Goal: Entertainment & Leisure: Consume media (video, audio)

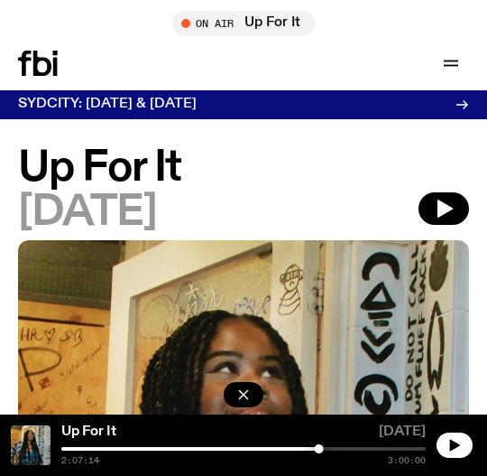
scroll to position [4, 0]
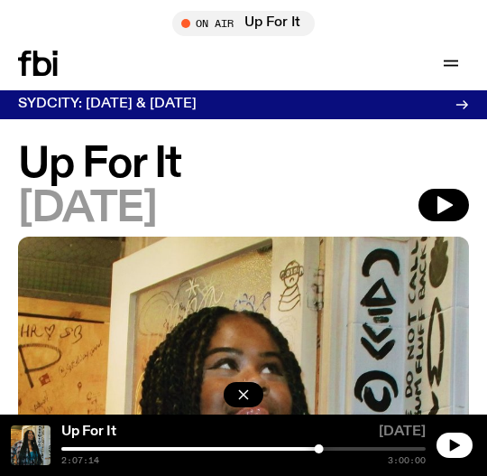
click at [214, 447] on div at bounding box center [137, 449] width 365 height 4
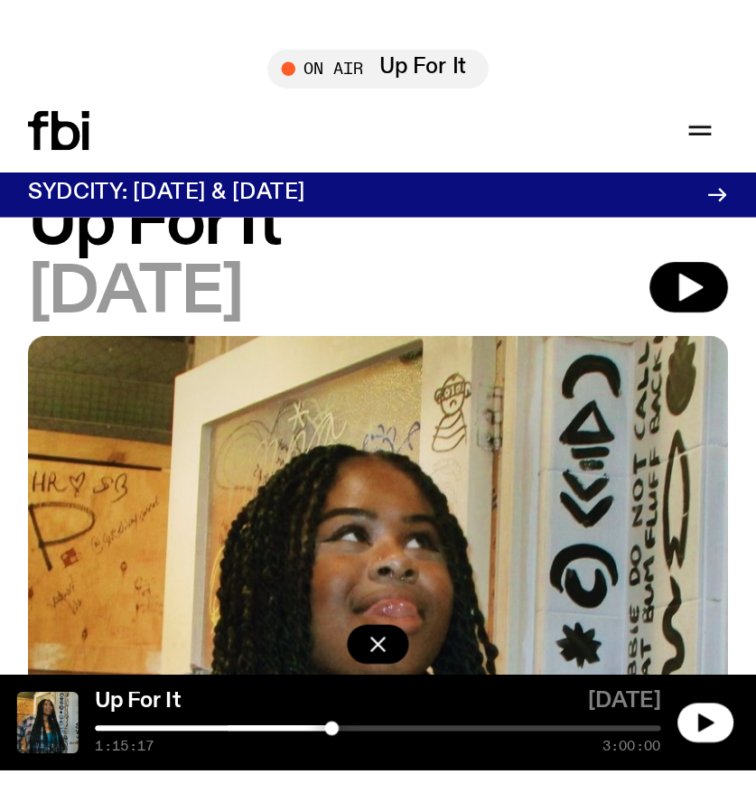
scroll to position [62, 0]
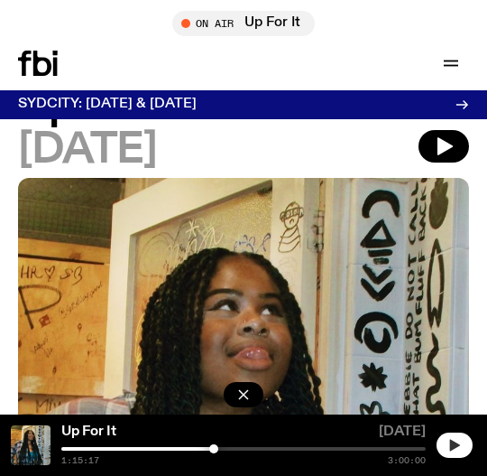
click at [457, 440] on icon "button" at bounding box center [455, 445] width 14 height 14
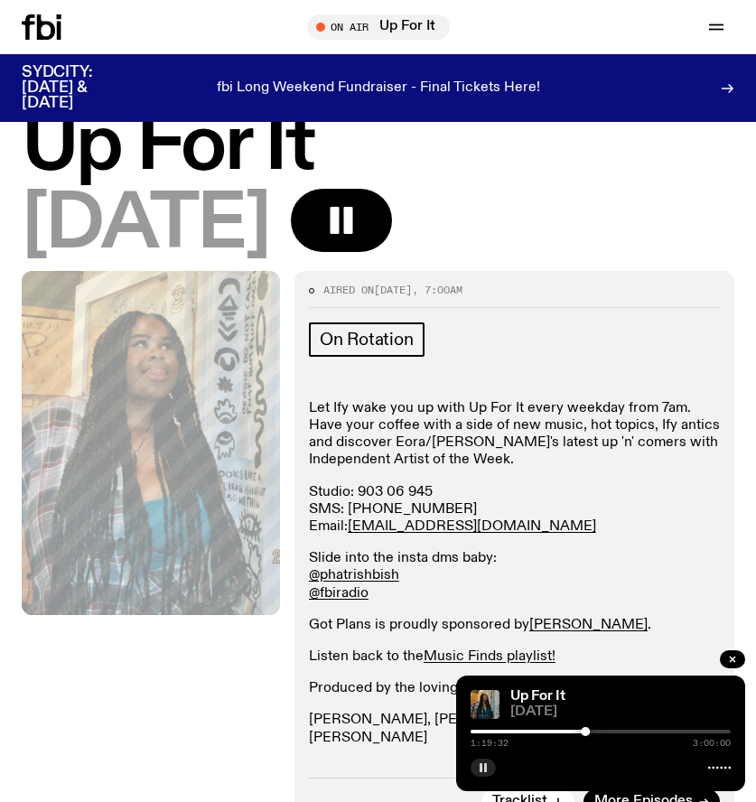
click at [487, 403] on p "Let Ify wake you up with Up For It every weekday from 7am. Have your coffee wit…" at bounding box center [514, 435] width 411 height 70
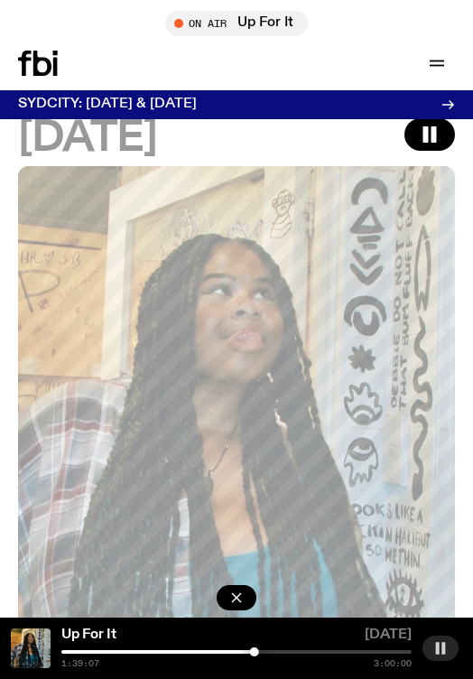
scroll to position [0, 0]
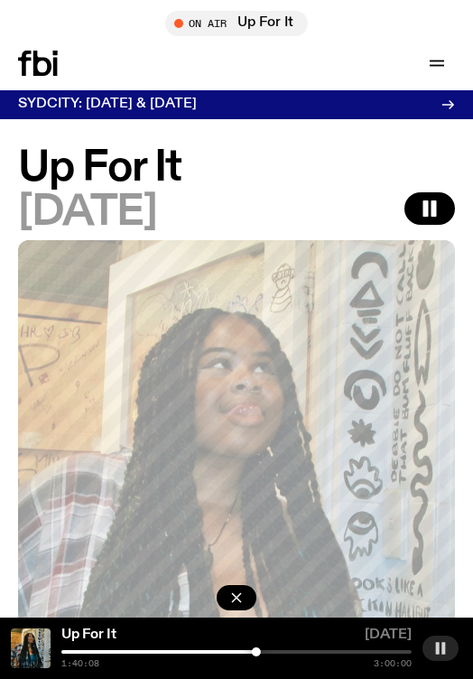
click at [439, 475] on rect "button" at bounding box center [438, 648] width 4 height 12
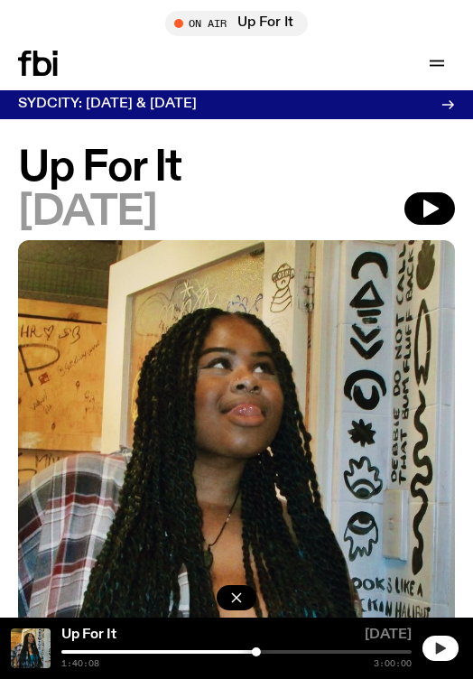
click at [237, 475] on div at bounding box center [81, 652] width 350 height 4
click at [438, 475] on button "button" at bounding box center [440, 648] width 36 height 25
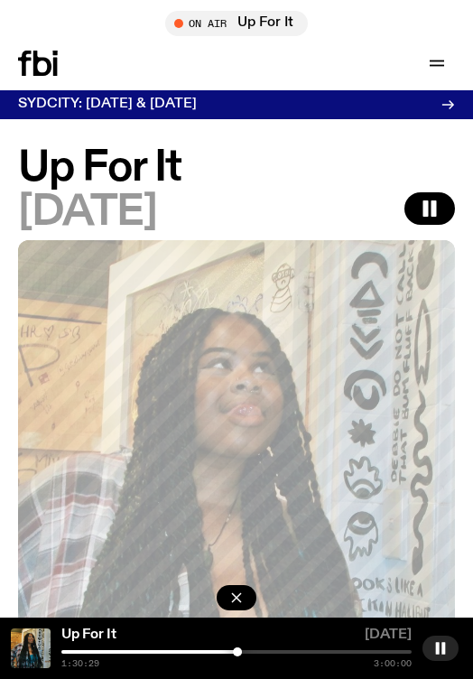
click at [240, 475] on div at bounding box center [237, 651] width 9 height 9
click at [243, 475] on div at bounding box center [242, 651] width 9 height 9
click at [248, 475] on div at bounding box center [83, 652] width 350 height 4
click at [251, 475] on div at bounding box center [250, 651] width 9 height 9
click at [253, 475] on div at bounding box center [252, 651] width 9 height 9
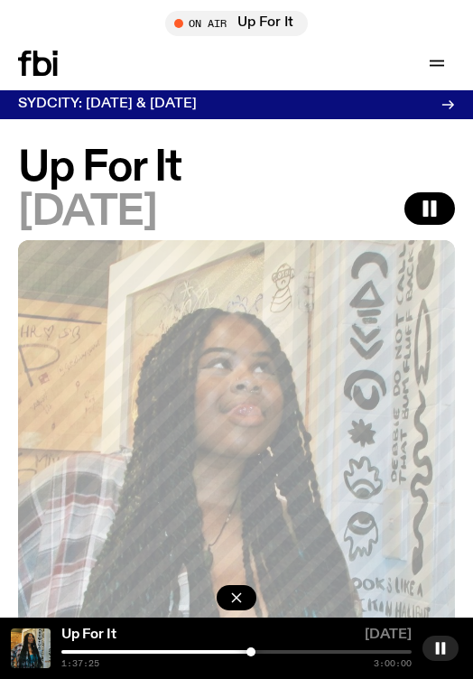
click at [251, 475] on div at bounding box center [250, 651] width 9 height 9
